Goal: Transaction & Acquisition: Purchase product/service

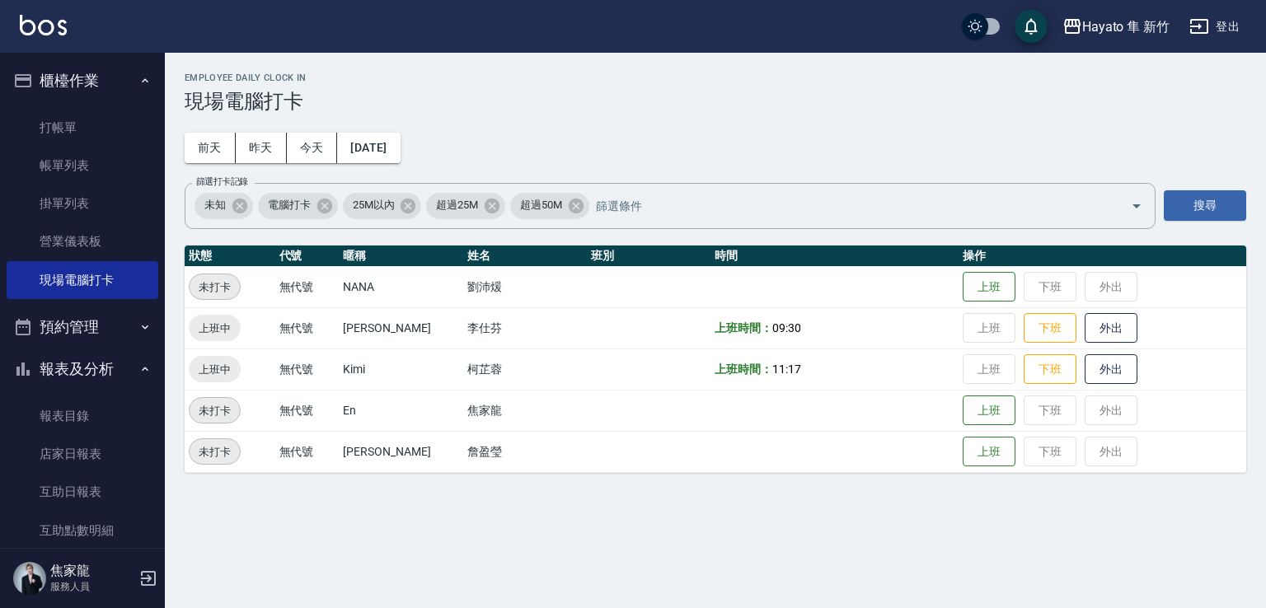
scroll to position [151, 0]
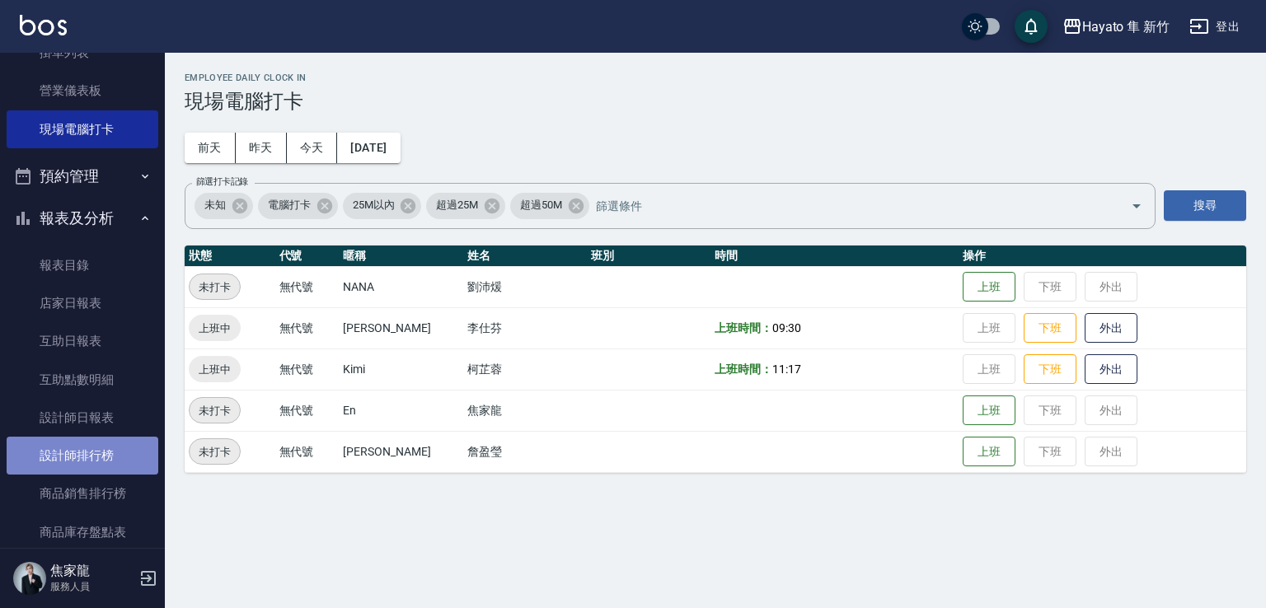
click at [109, 454] on link "設計師排行榜" at bounding box center [83, 456] width 152 height 38
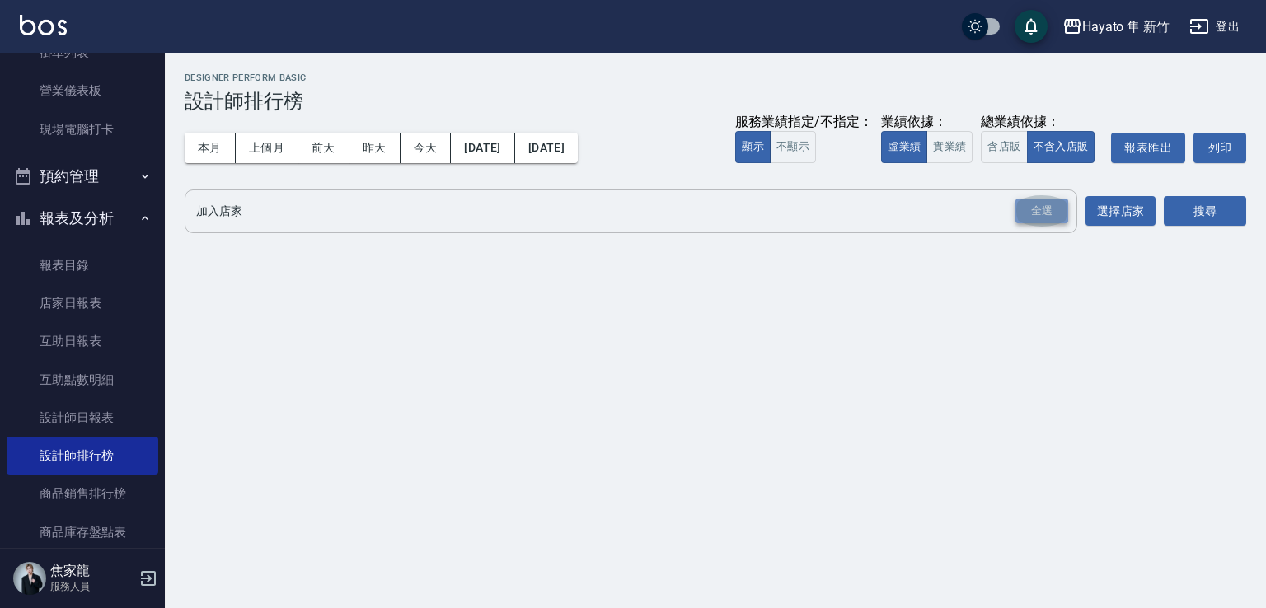
click at [1033, 213] on div "全選" at bounding box center [1041, 212] width 53 height 26
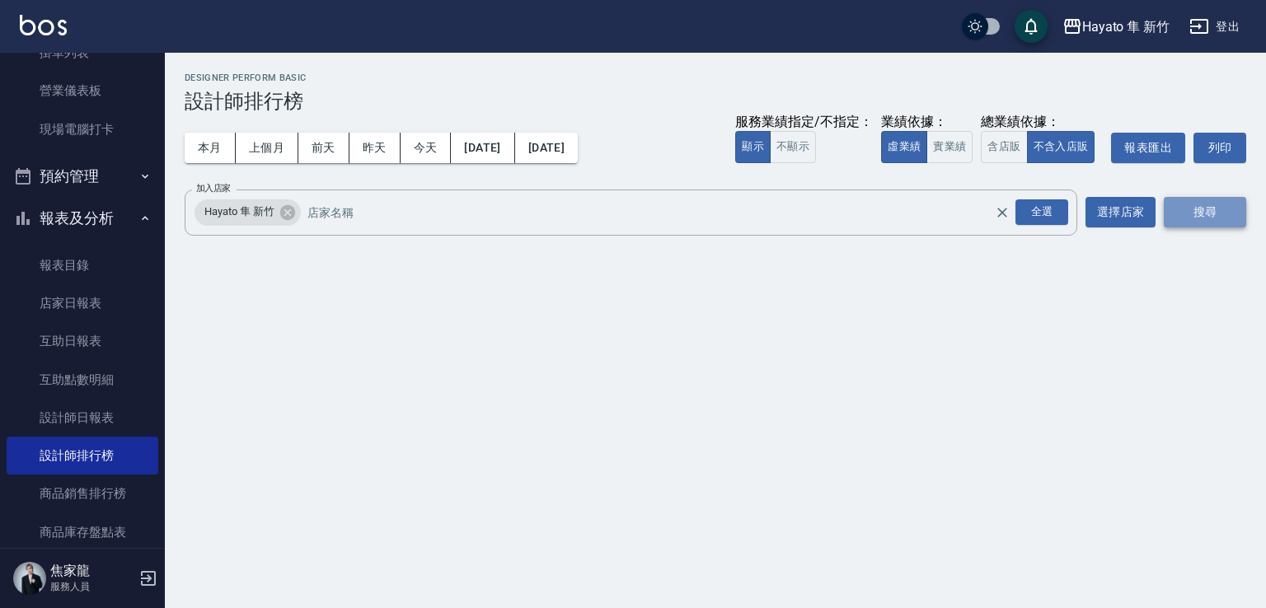
click at [1194, 218] on button "搜尋" at bounding box center [1204, 212] width 82 height 30
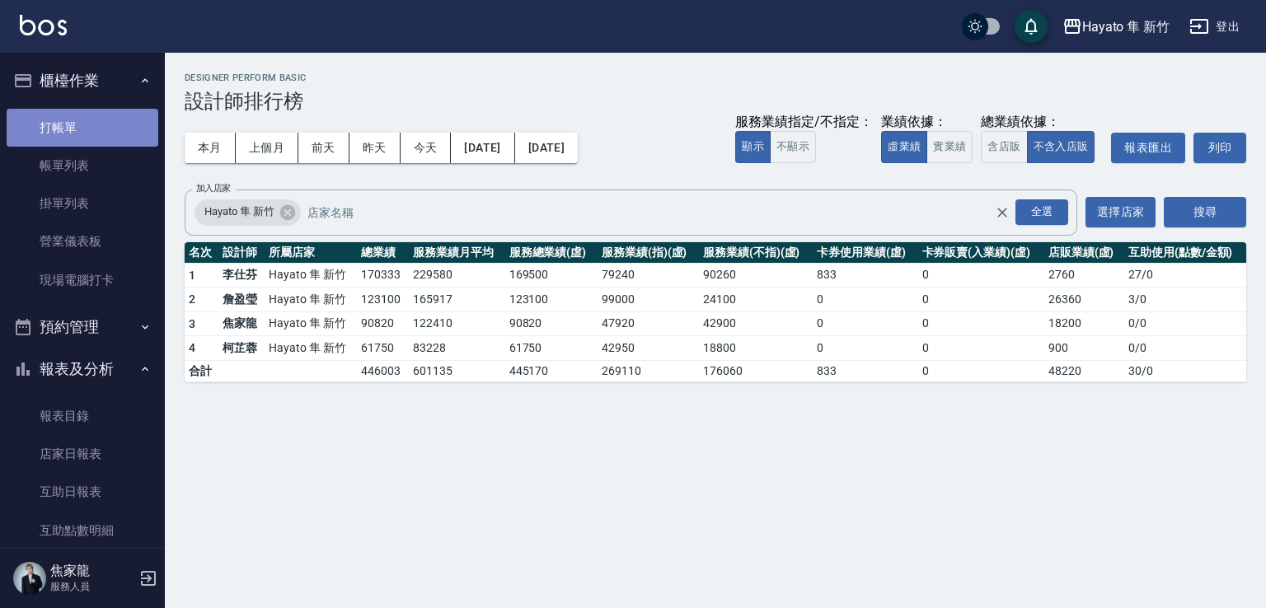
click at [83, 126] on link "打帳單" at bounding box center [83, 128] width 152 height 38
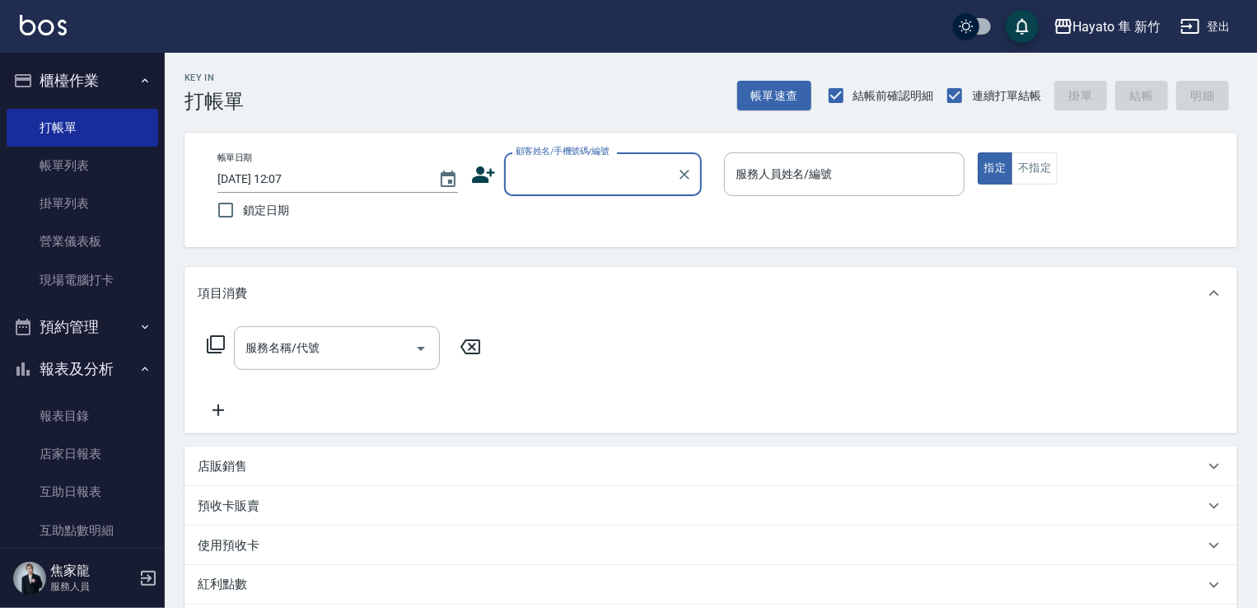
click at [540, 164] on input "顧客姓名/手機號碼/編號" at bounding box center [591, 174] width 158 height 29
drag, startPoint x: 543, startPoint y: 212, endPoint x: 999, endPoint y: 179, distance: 456.8
click at [554, 212] on li "[PERSON_NAME]/0928580952/" at bounding box center [603, 216] width 198 height 27
type input "[PERSON_NAME]/0928580952/"
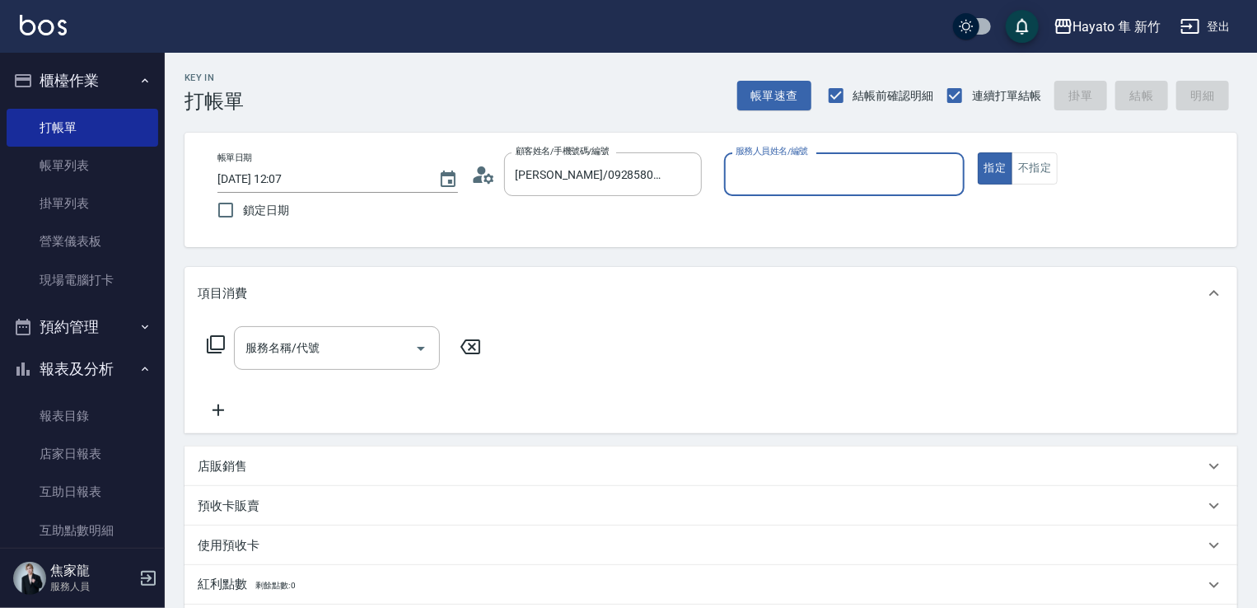
type input "[PERSON_NAME](無代號)"
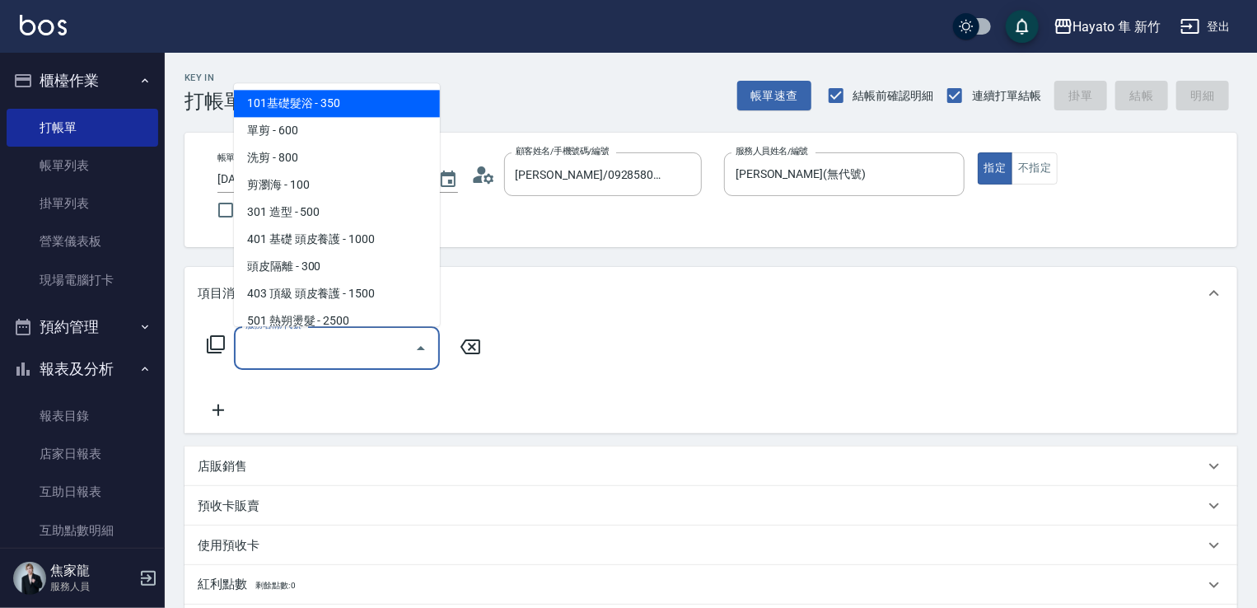
click at [352, 341] on input "服務名稱/代號" at bounding box center [324, 348] width 166 height 29
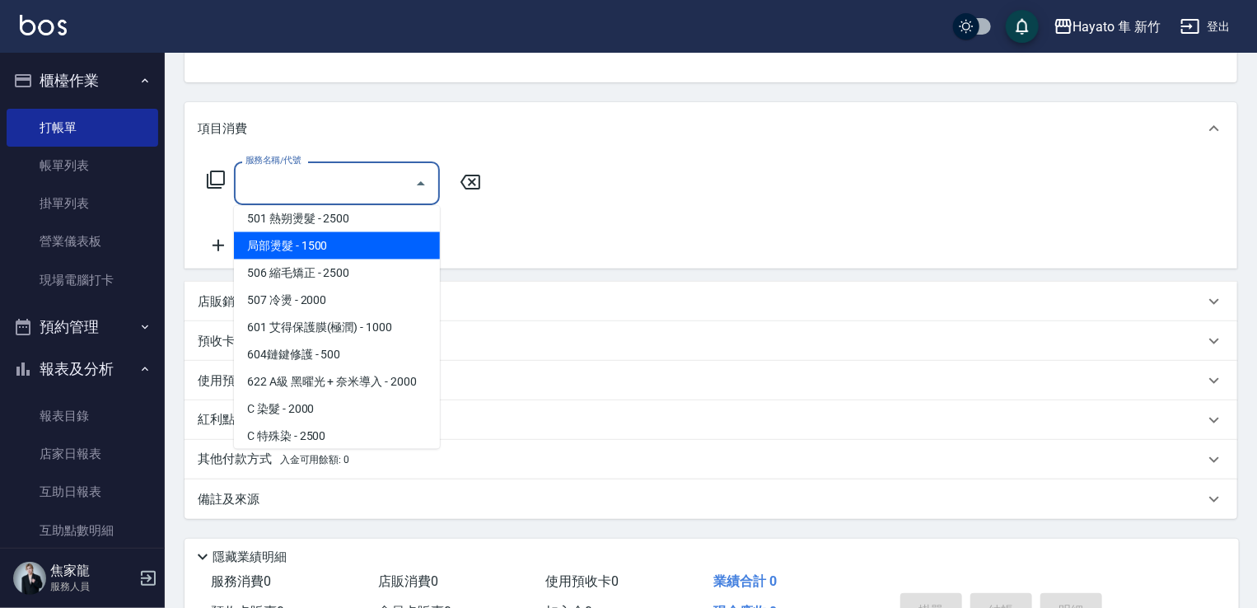
scroll to position [287, 0]
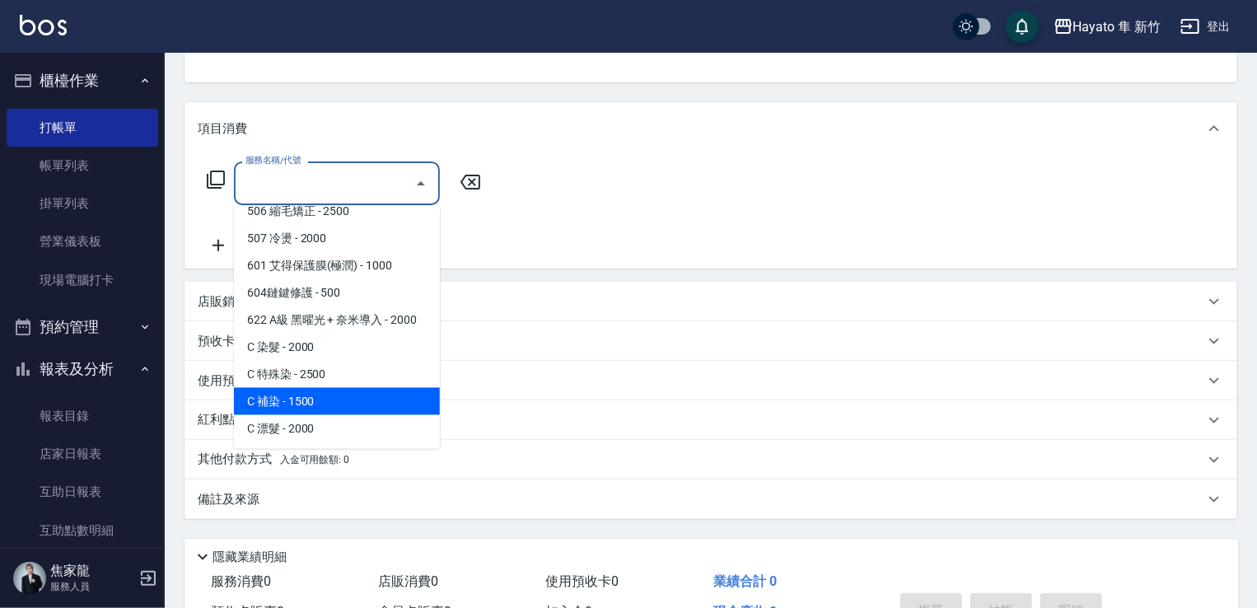
click at [318, 394] on span "C 補染 - 1500" at bounding box center [337, 401] width 206 height 27
type input "C 補染(704)"
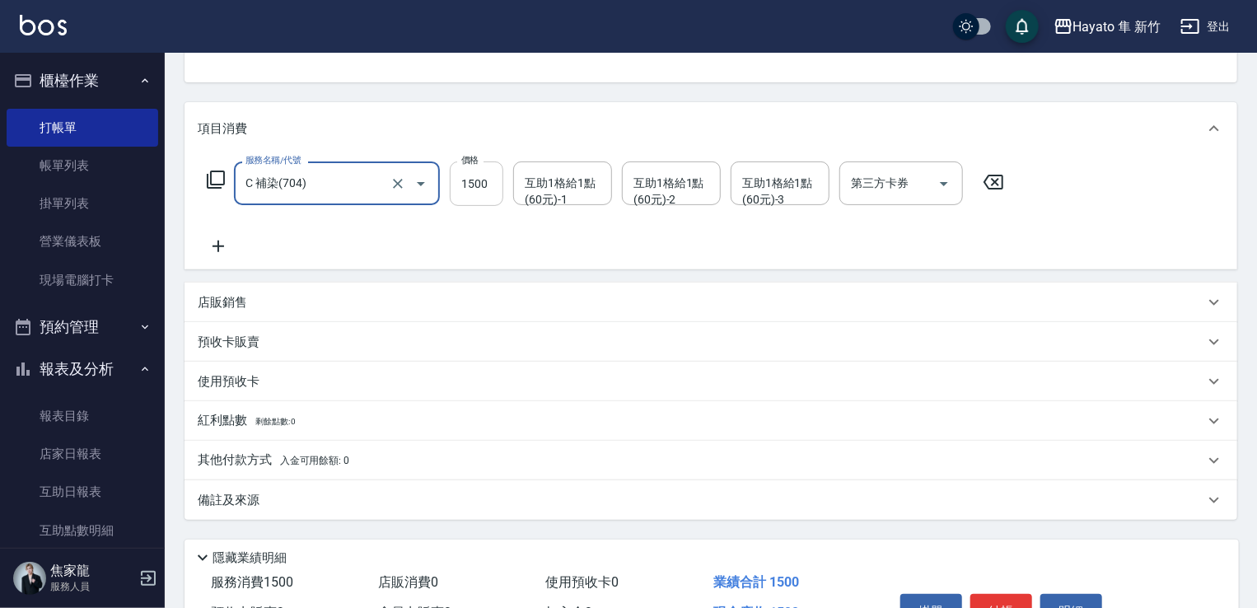
click at [478, 185] on input "1500" at bounding box center [477, 183] width 54 height 44
type input "1440"
click at [276, 248] on div "服務名稱/代號 C 補染(704) 服務名稱/代號 價格 1440 價格 互助1格給1點(60元)-1 互助1格給1點(60元)-1 互助1格給1點(60元)…" at bounding box center [606, 208] width 817 height 95
click at [220, 246] on icon at bounding box center [219, 247] width 12 height 12
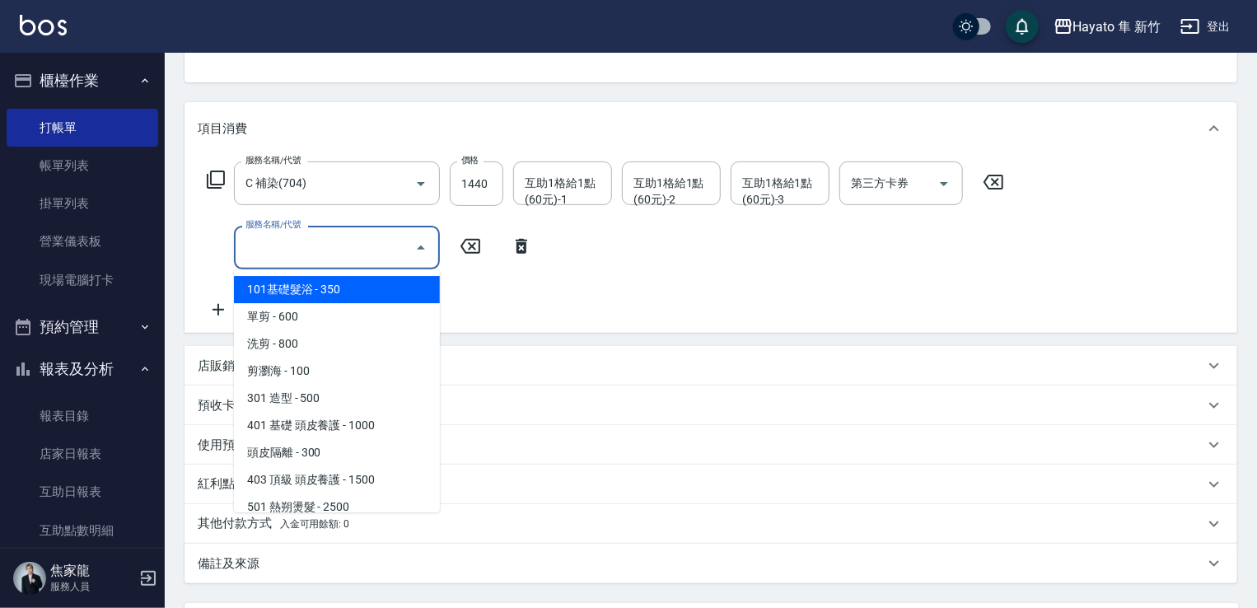
click at [296, 241] on input "服務名稱/代號" at bounding box center [324, 247] width 166 height 29
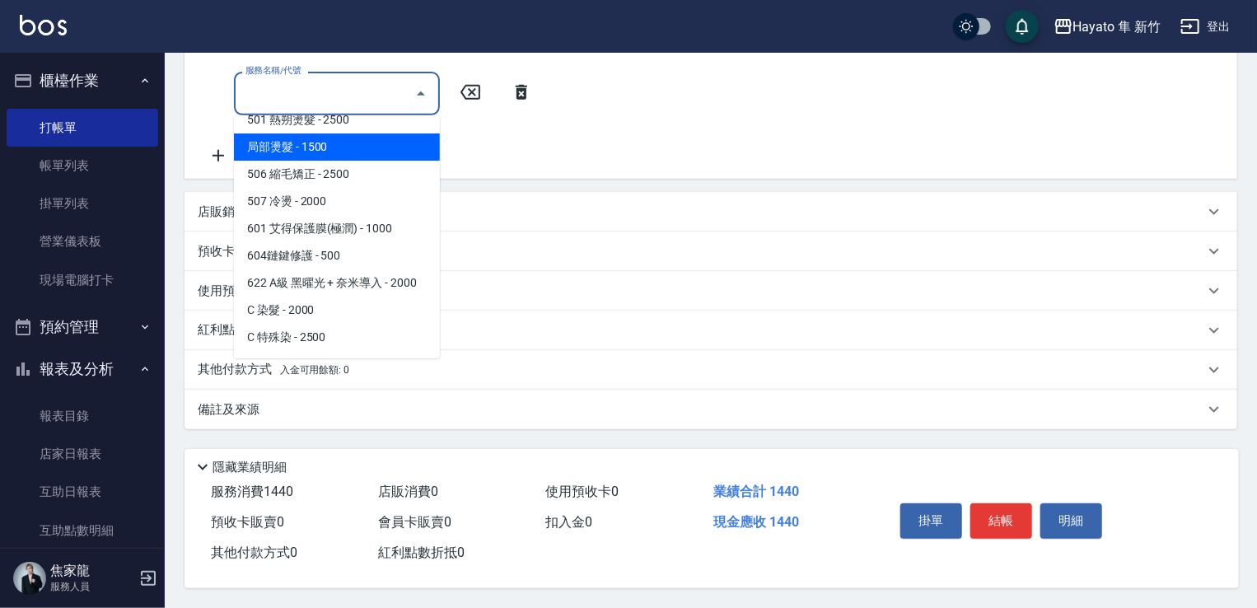
scroll to position [247, 0]
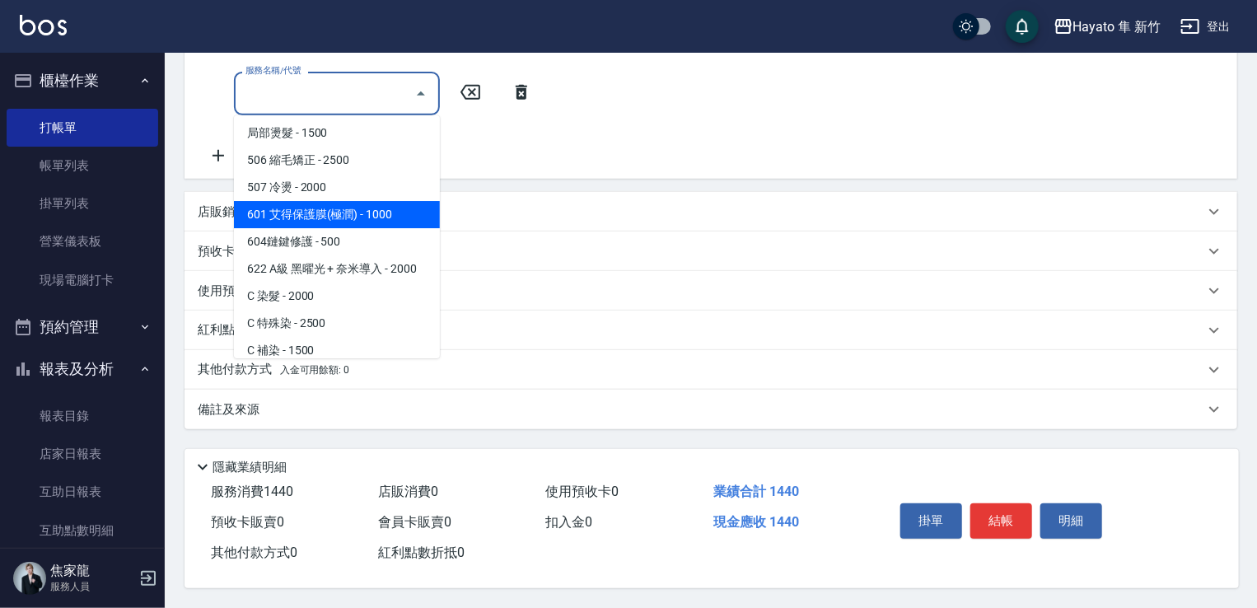
click at [329, 208] on span "601 艾得保護膜(極潤) - 1000" at bounding box center [337, 214] width 206 height 27
type input "601 艾得保護膜(極潤)(601)"
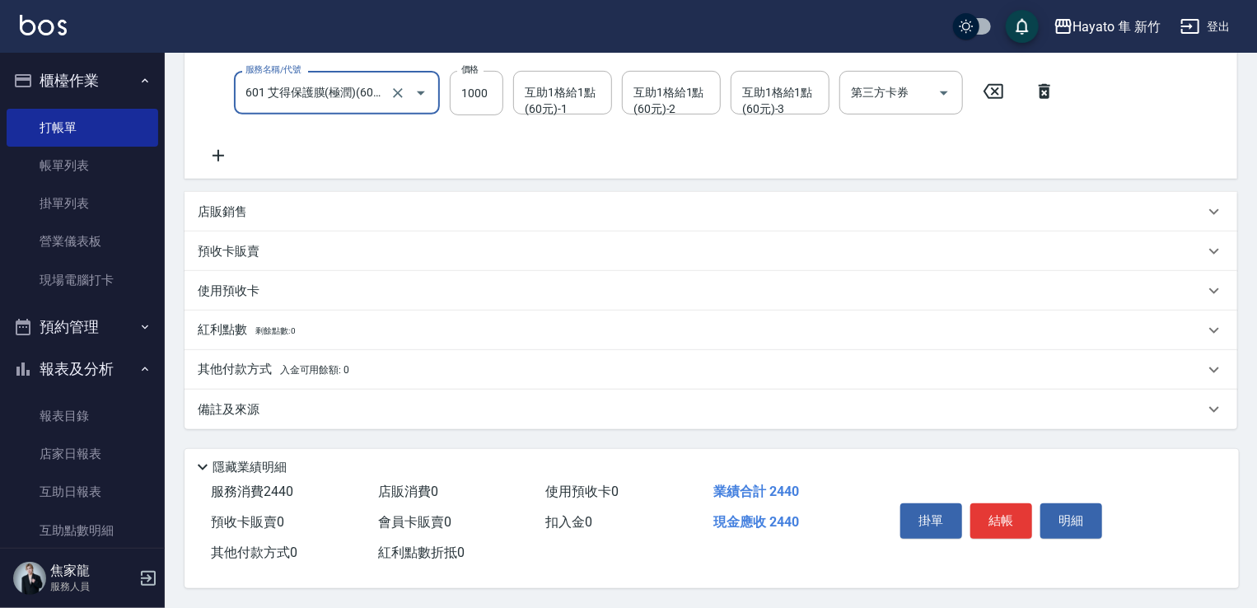
click at [419, 410] on div "備註及來源" at bounding box center [701, 409] width 1007 height 17
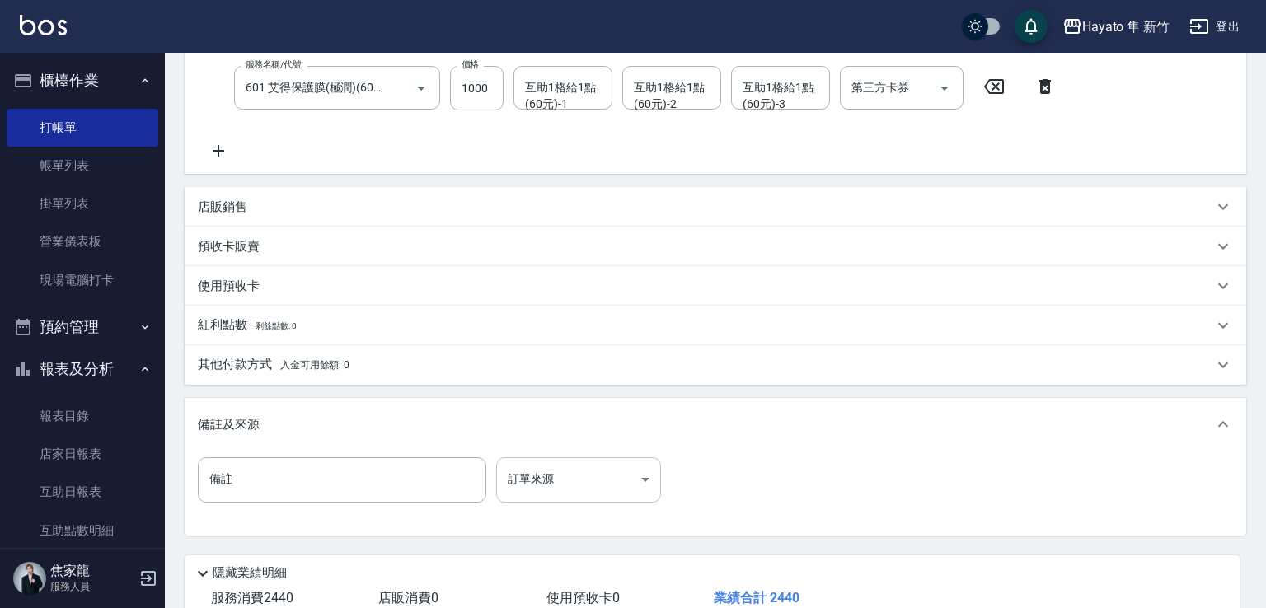
click at [573, 469] on body "Hayato 隼 新竹 登出 櫃檯作業 打帳單 帳單列表 掛單列表 營業儀表板 現場電腦打卡 預約管理 預約管理 報表及分析 報表目錄 店家日報表 互助日報表…" at bounding box center [633, 194] width 1266 height 1039
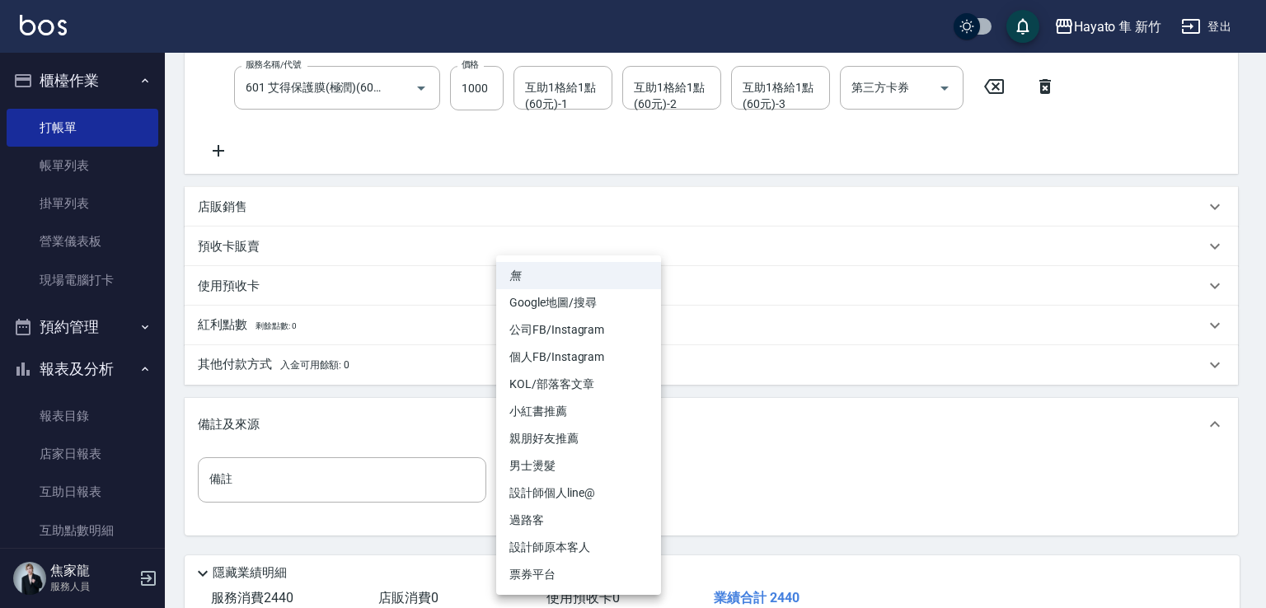
click at [595, 547] on li "設計師原本客人" at bounding box center [578, 547] width 165 height 27
type input "設計師原本客人"
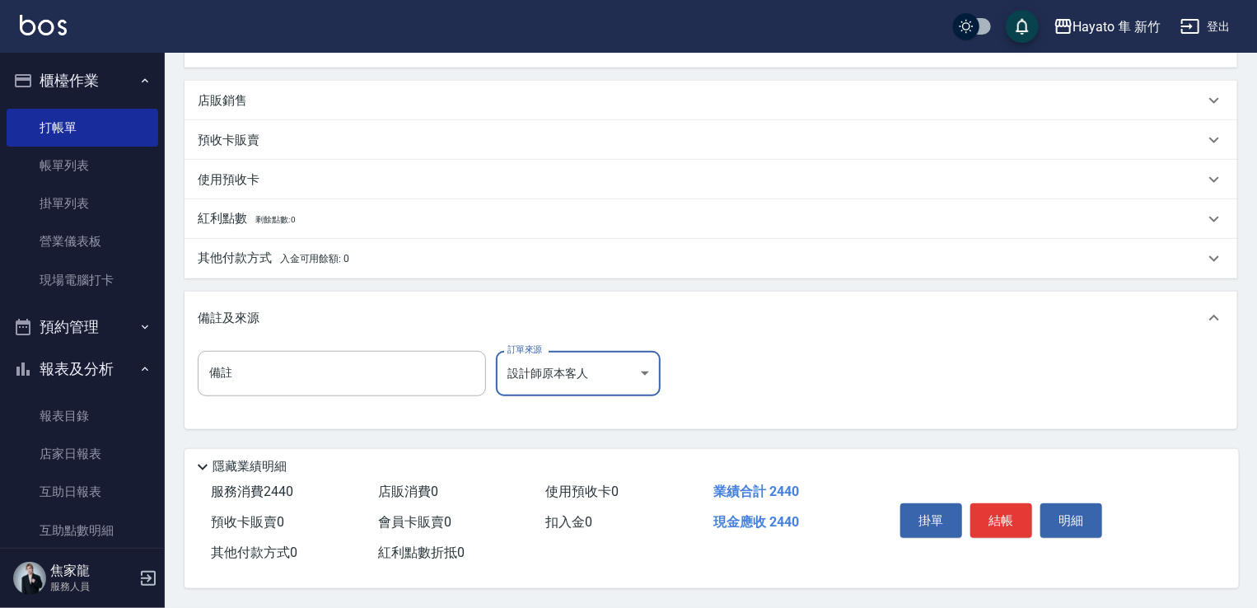
scroll to position [106, 0]
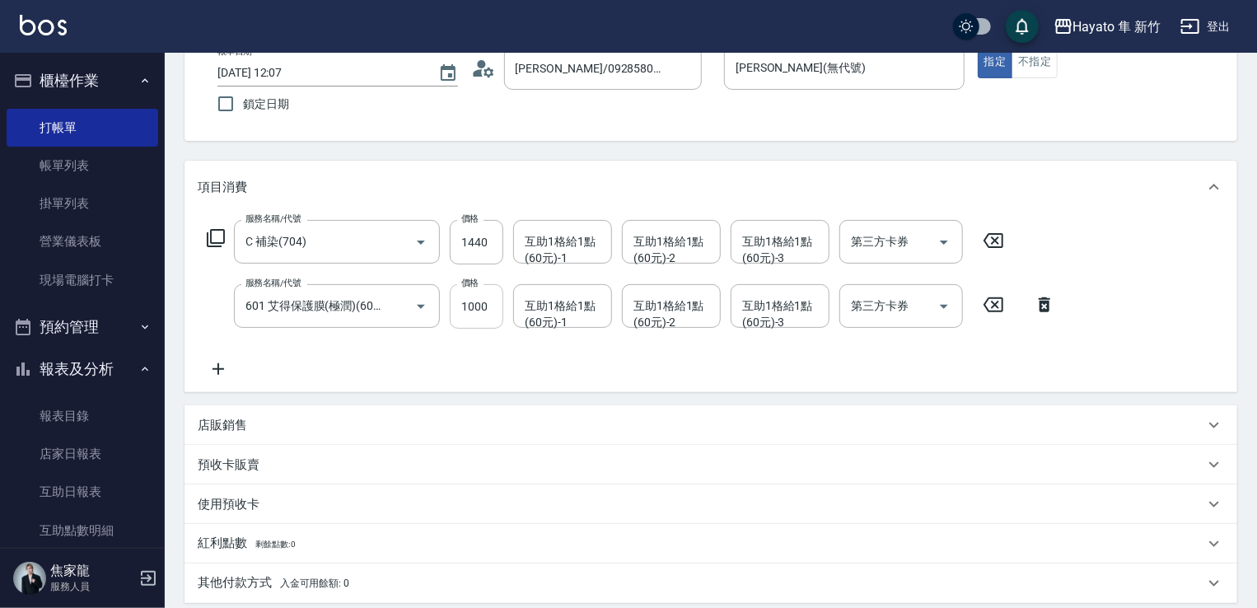
click at [485, 302] on input "1000" at bounding box center [477, 306] width 54 height 44
type input "800"
click at [514, 377] on div "服務名稱/代號 C 補染(704) 服務名稱/代號 價格 1440 價格 互助1格給1點(60元)-1 互助1格給1點(60元)-1 互助1格給1點(60元)…" at bounding box center [711, 302] width 1053 height 179
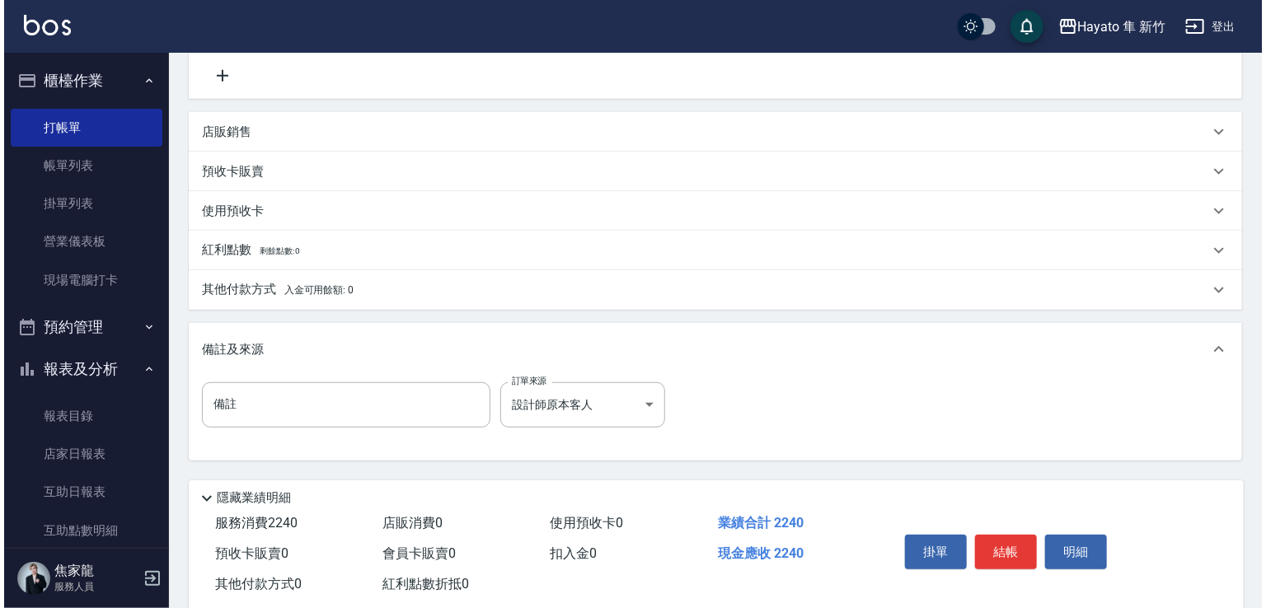
scroll to position [436, 0]
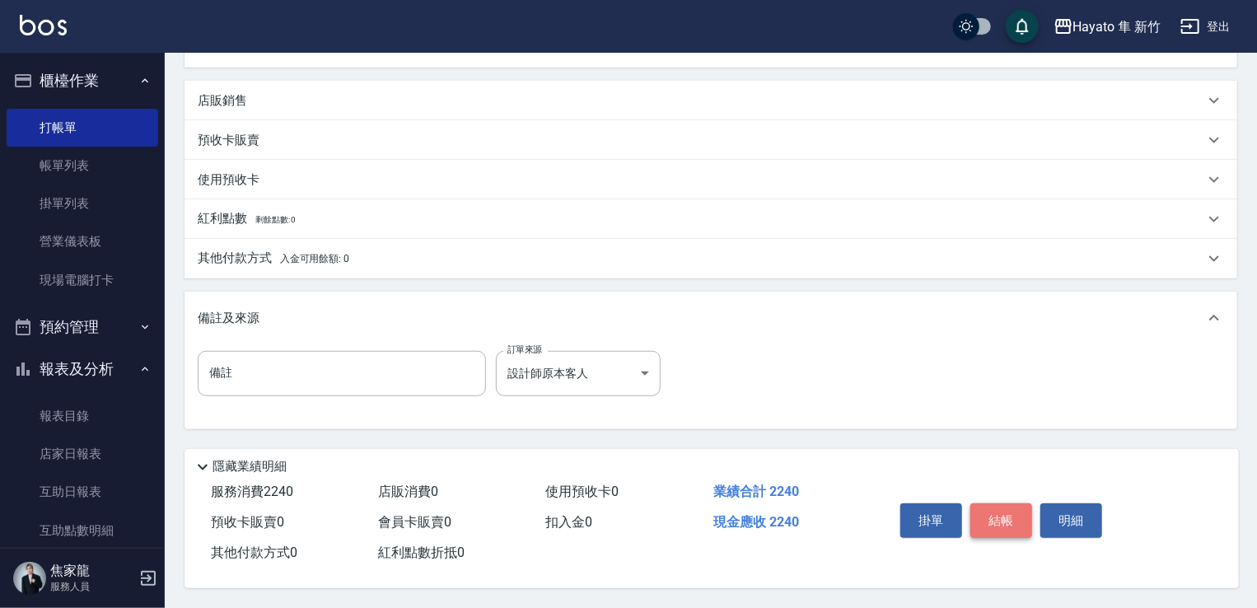
click at [1003, 508] on button "結帳" at bounding box center [1002, 520] width 62 height 35
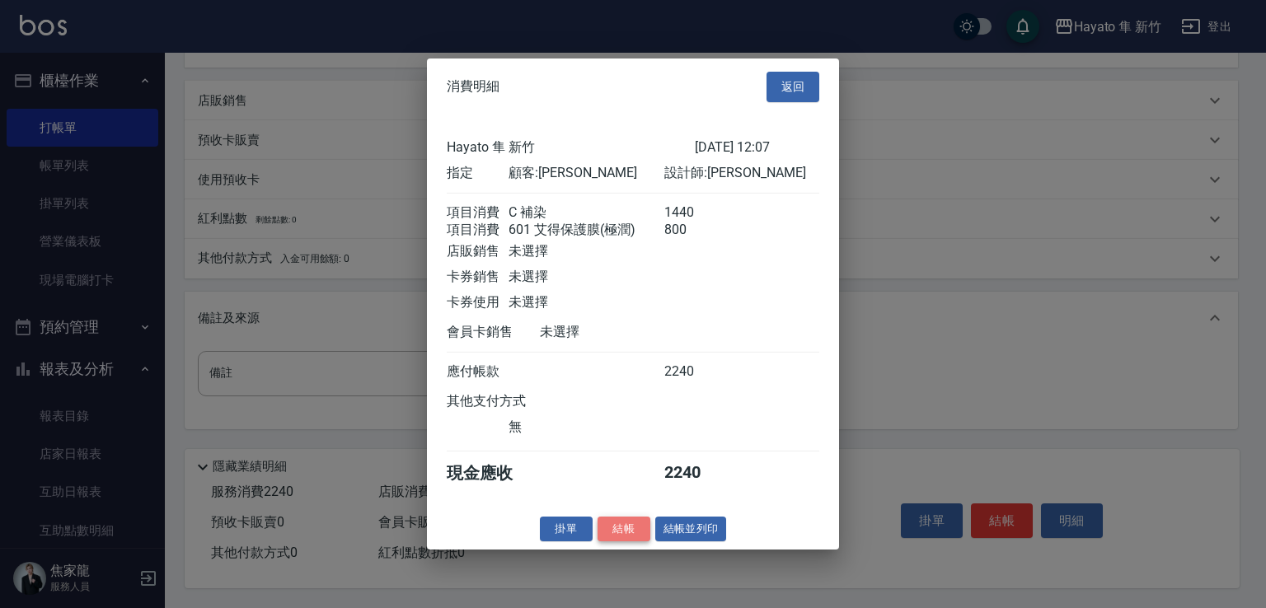
click at [613, 541] on button "結帳" at bounding box center [623, 529] width 53 height 26
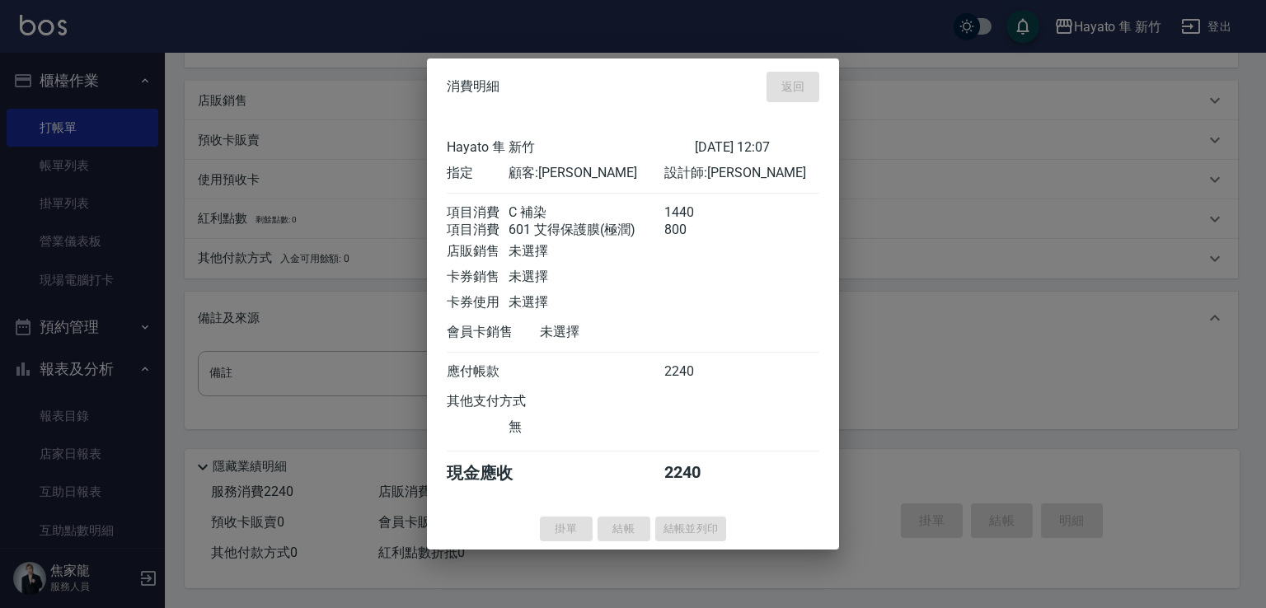
type input "[DATE] 12:08"
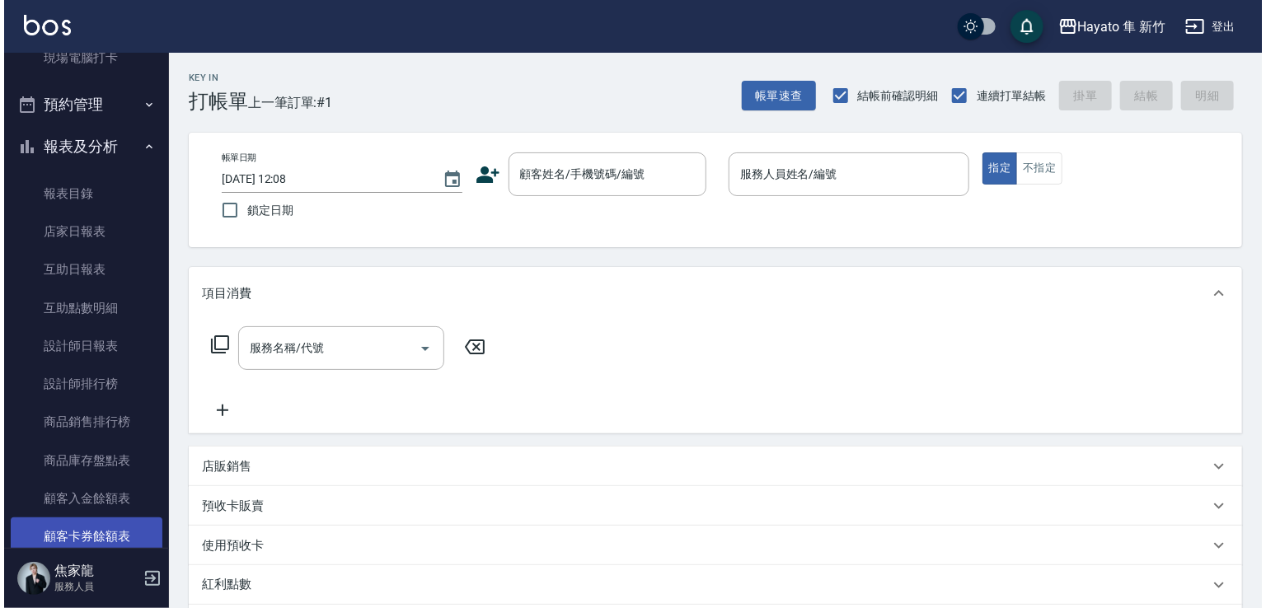
scroll to position [247, 0]
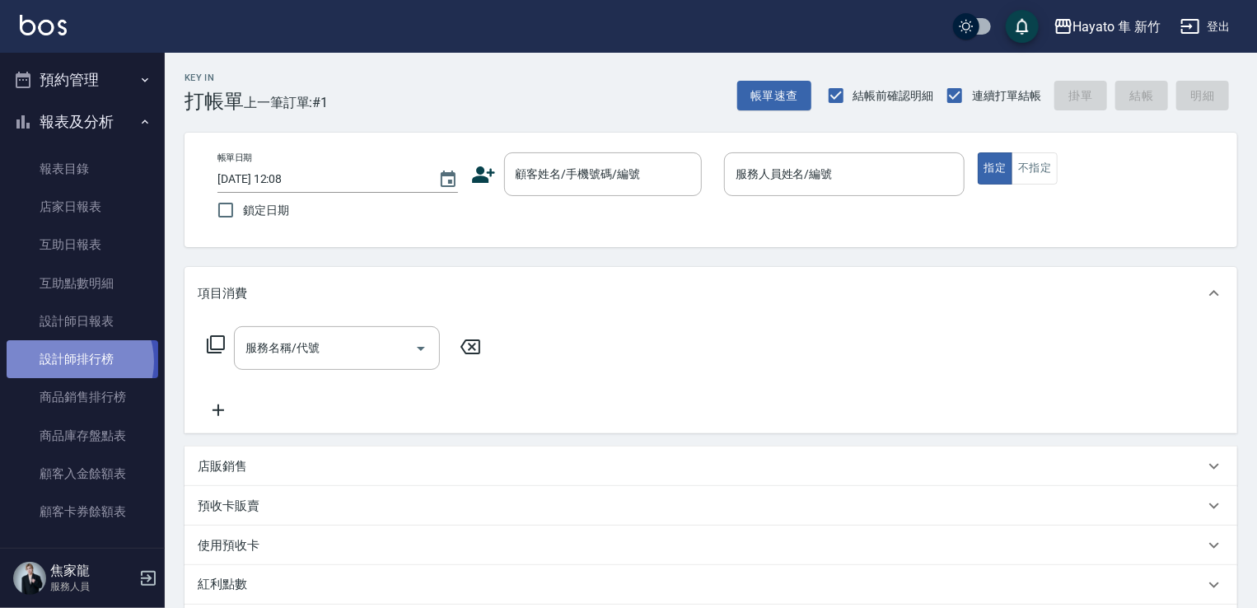
click at [76, 362] on link "設計師排行榜" at bounding box center [83, 359] width 152 height 38
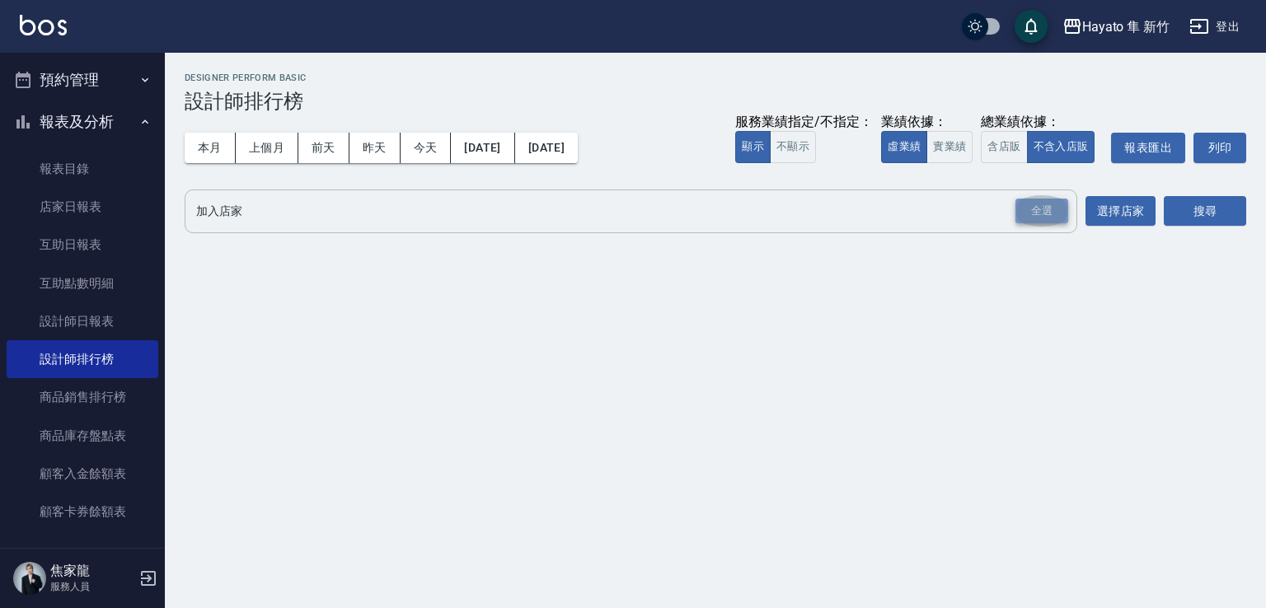
click at [1021, 208] on div "全選" at bounding box center [1041, 212] width 53 height 26
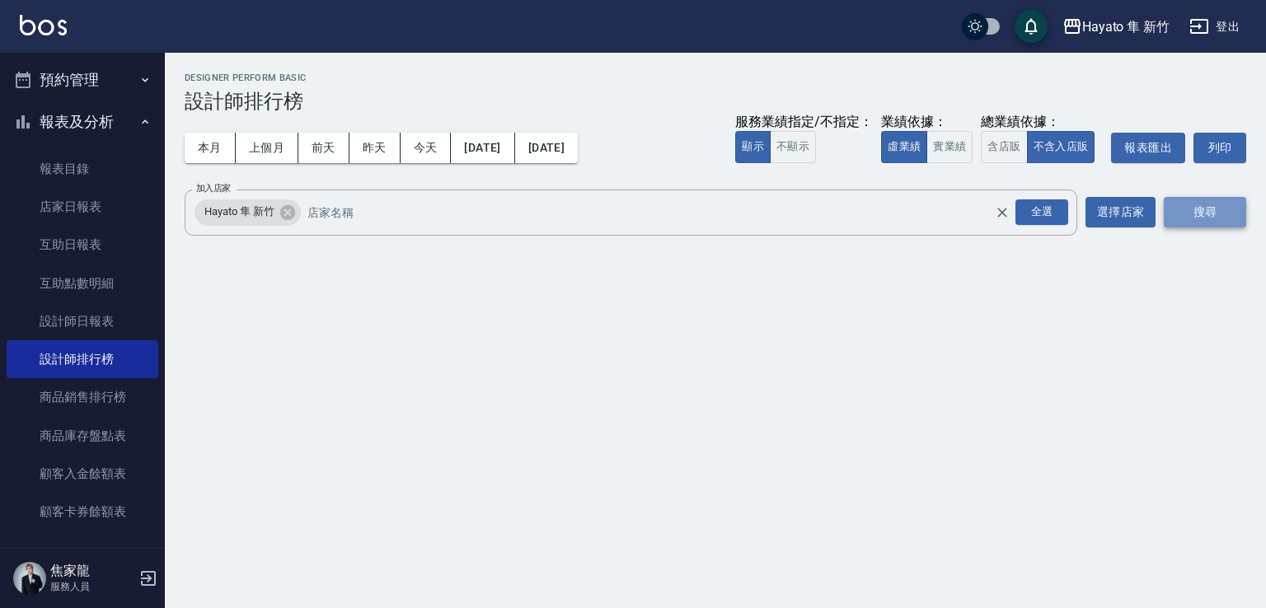
drag, startPoint x: 1188, startPoint y: 207, endPoint x: 1177, endPoint y: 213, distance: 12.6
click at [1180, 211] on button "搜尋" at bounding box center [1204, 212] width 82 height 30
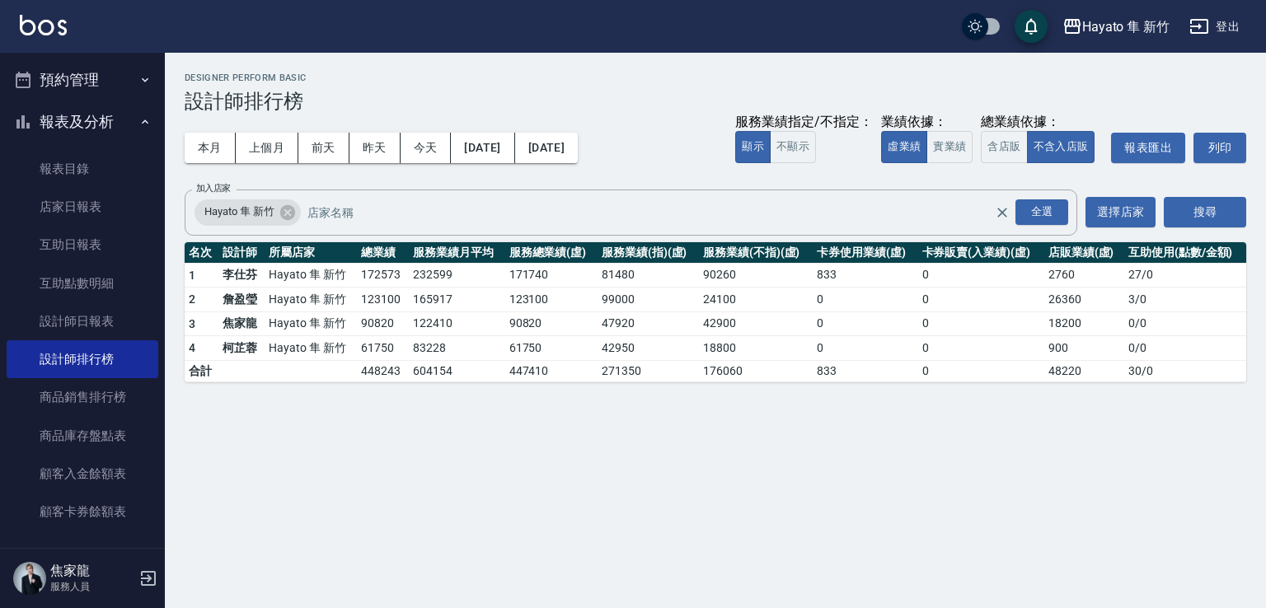
click at [541, 288] on tr "2 [PERSON_NAME] 新竹 123100 165917 123100 99000 24100 0 0 26360 3 / 0" at bounding box center [715, 300] width 1061 height 25
